Goal: Information Seeking & Learning: Learn about a topic

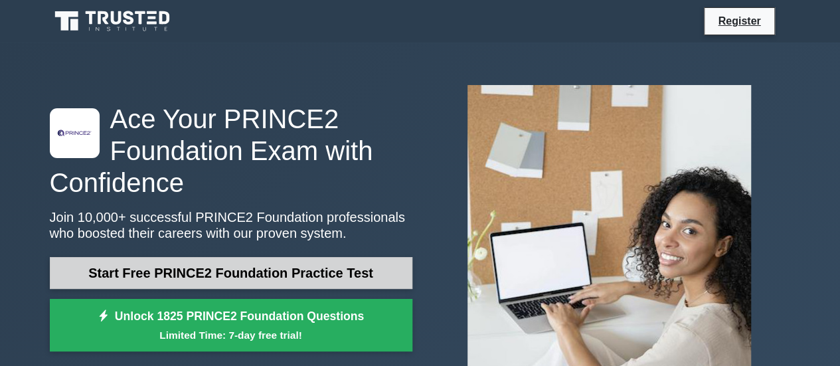
click at [351, 271] on link "Start Free PRINCE2 Foundation Practice Test" at bounding box center [231, 273] width 362 height 32
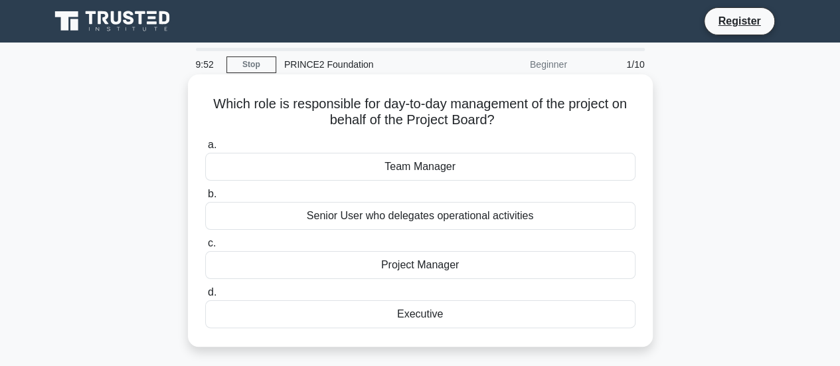
click at [386, 266] on div "Project Manager" at bounding box center [420, 265] width 430 height 28
click at [205, 248] on input "c. Project Manager" at bounding box center [205, 243] width 0 height 9
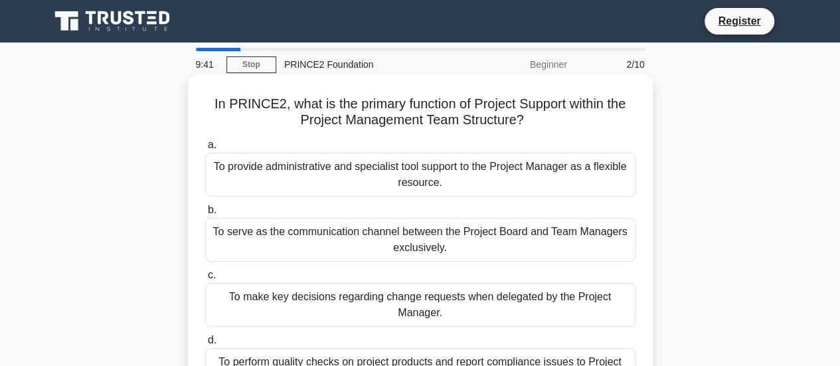
click at [350, 184] on div "To provide administrative and specialist tool support to the Project Manager as…" at bounding box center [420, 175] width 430 height 44
click at [205, 149] on input "a. To provide administrative and specialist tool support to the Project Manager…" at bounding box center [205, 145] width 0 height 9
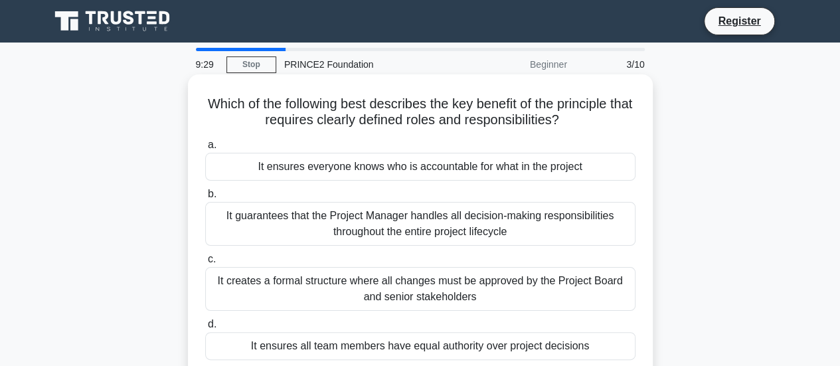
click at [366, 165] on div "It ensures everyone knows who is accountable for what in the project" at bounding box center [420, 167] width 430 height 28
click at [205, 149] on input "a. It ensures everyone knows who is accountable for what in the project" at bounding box center [205, 145] width 0 height 9
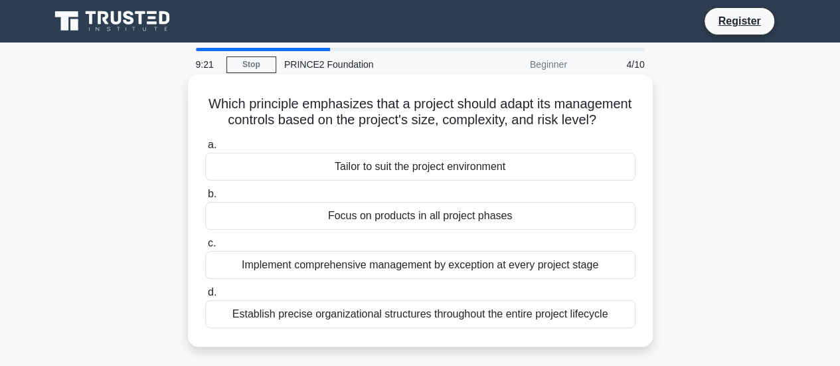
click at [486, 181] on div "Tailor to suit the project environment" at bounding box center [420, 167] width 430 height 28
click at [205, 149] on input "a. Tailor to suit the project environment" at bounding box center [205, 145] width 0 height 9
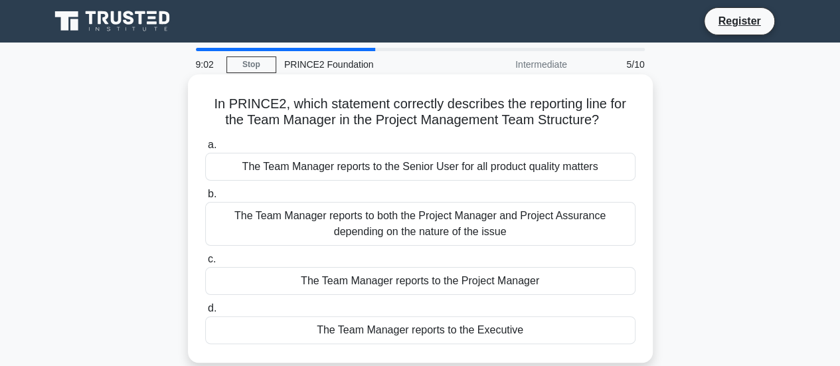
click at [507, 282] on div "The Team Manager reports to the Project Manager" at bounding box center [420, 281] width 430 height 28
click at [205, 263] on input "c. The Team Manager reports to the Project Manager" at bounding box center [205, 259] width 0 height 9
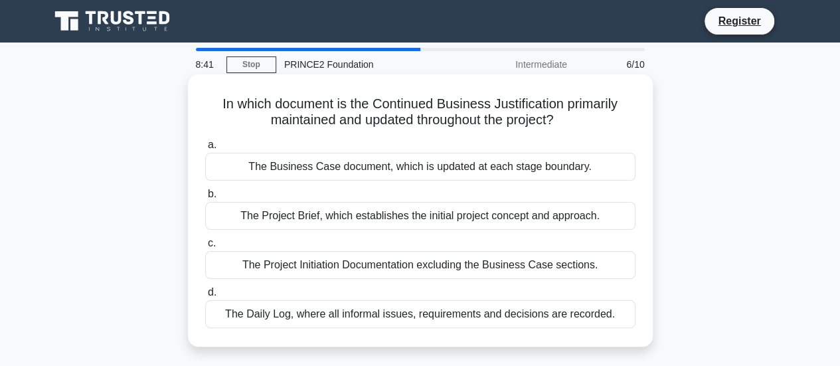
click at [445, 164] on div "The Business Case document, which is updated at each stage boundary." at bounding box center [420, 167] width 430 height 28
click at [205, 149] on input "a. The Business Case document, which is updated at each stage boundary." at bounding box center [205, 145] width 0 height 9
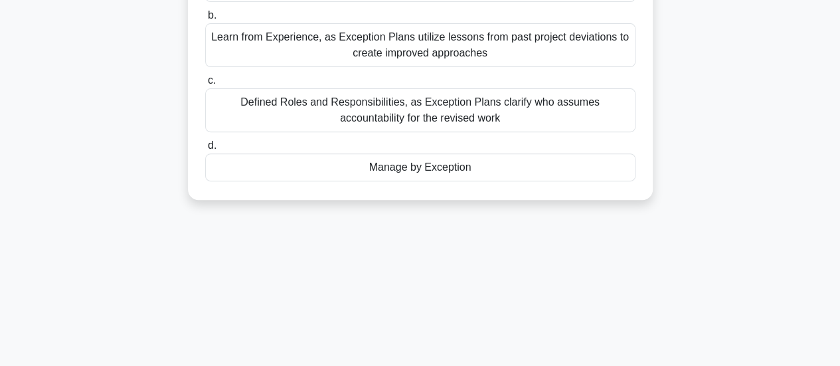
scroll to position [199, 0]
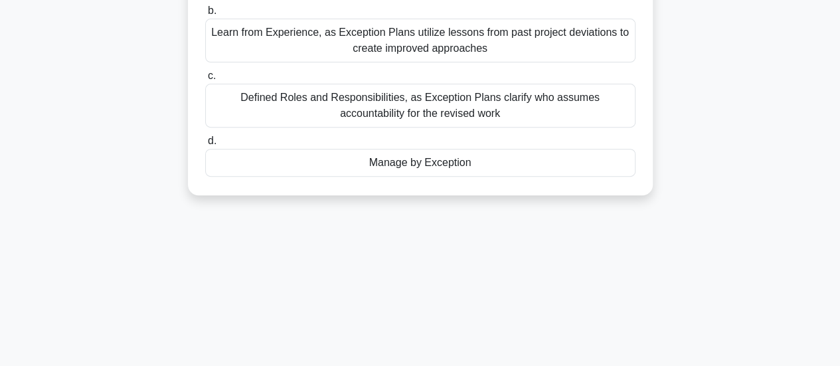
click at [469, 159] on div "Manage by Exception" at bounding box center [420, 163] width 430 height 28
click at [205, 145] on input "d. Manage by Exception" at bounding box center [205, 141] width 0 height 9
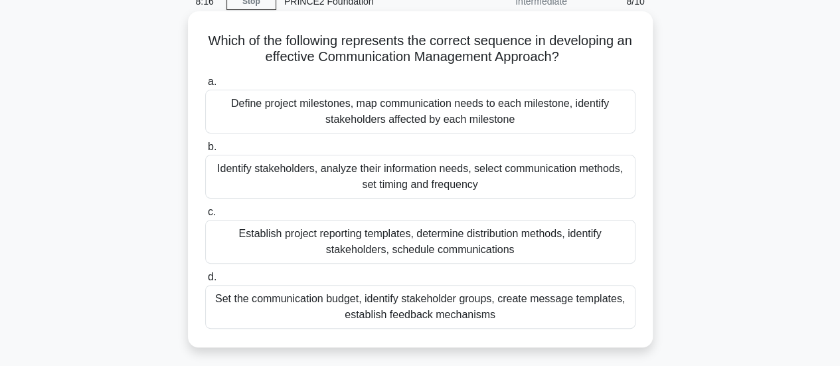
scroll to position [133, 0]
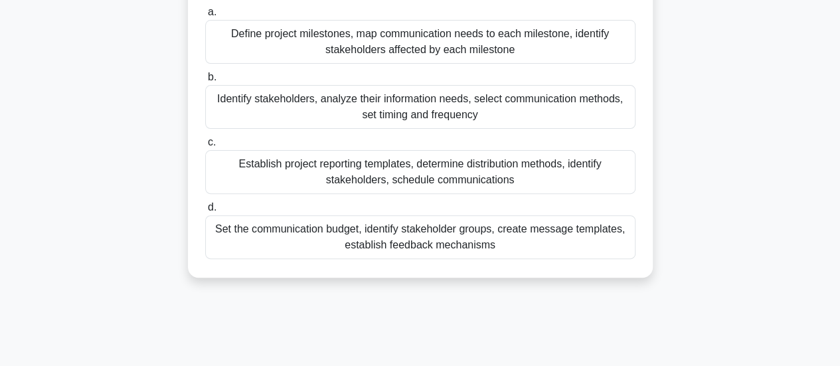
click at [499, 169] on div "Establish project reporting templates, determine distribution methods, identify…" at bounding box center [420, 172] width 430 height 44
click at [205, 147] on input "c. Establish project reporting templates, determine distribution methods, ident…" at bounding box center [205, 142] width 0 height 9
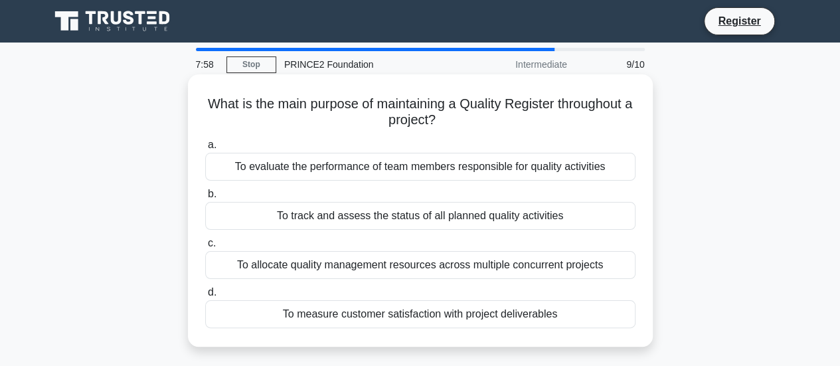
scroll to position [0, 0]
click at [440, 215] on div "To track and assess the status of all planned quality activities" at bounding box center [420, 216] width 430 height 28
click at [205, 198] on input "b. To track and assess the status of all planned quality activities" at bounding box center [205, 194] width 0 height 9
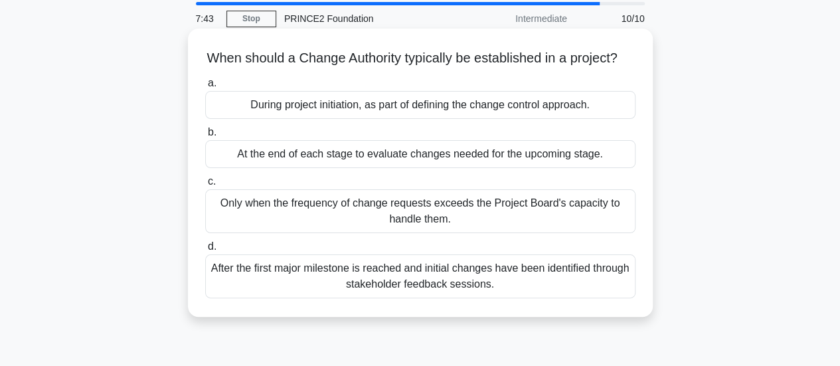
scroll to position [66, 0]
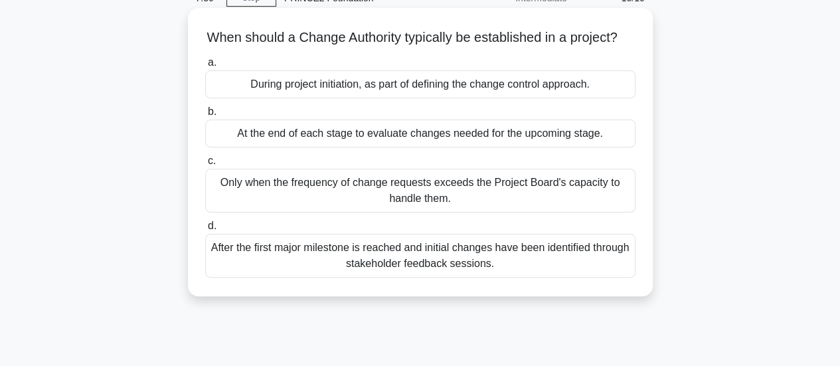
click at [338, 98] on div "During project initiation, as part of defining the change control approach." at bounding box center [420, 84] width 430 height 28
click at [205, 67] on input "a. During project initiation, as part of defining the change control approach." at bounding box center [205, 62] width 0 height 9
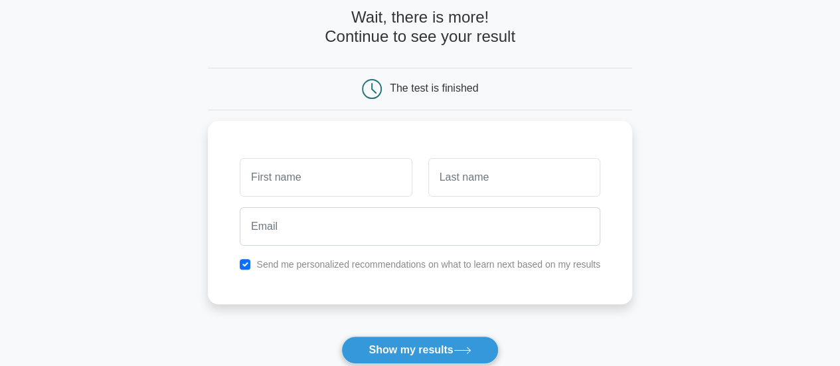
scroll to position [133, 0]
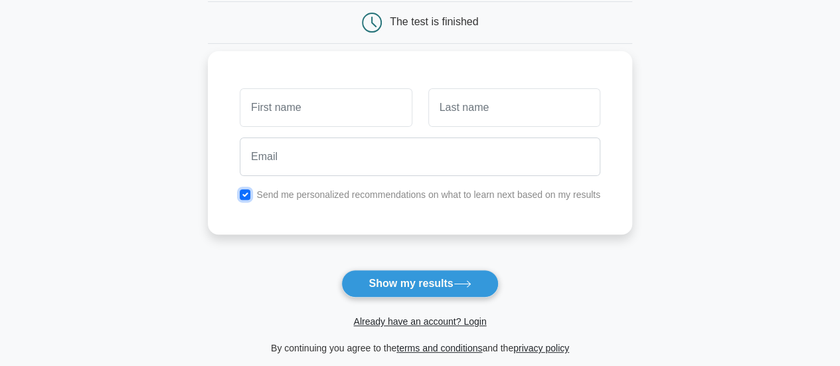
click at [246, 196] on input "checkbox" at bounding box center [245, 194] width 11 height 11
checkbox input "false"
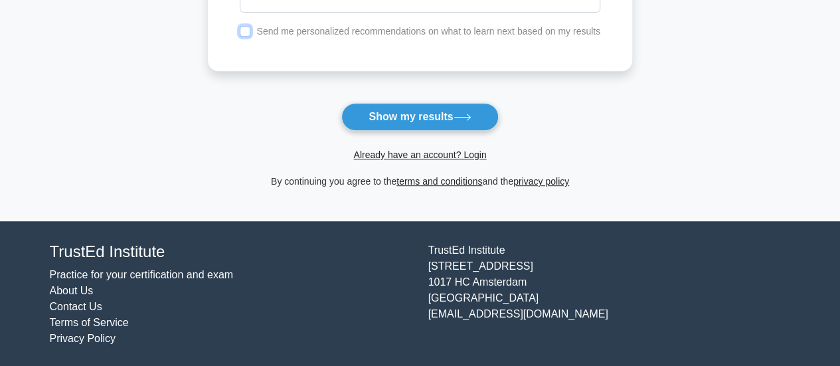
scroll to position [0, 0]
